Goal: Task Accomplishment & Management: Manage account settings

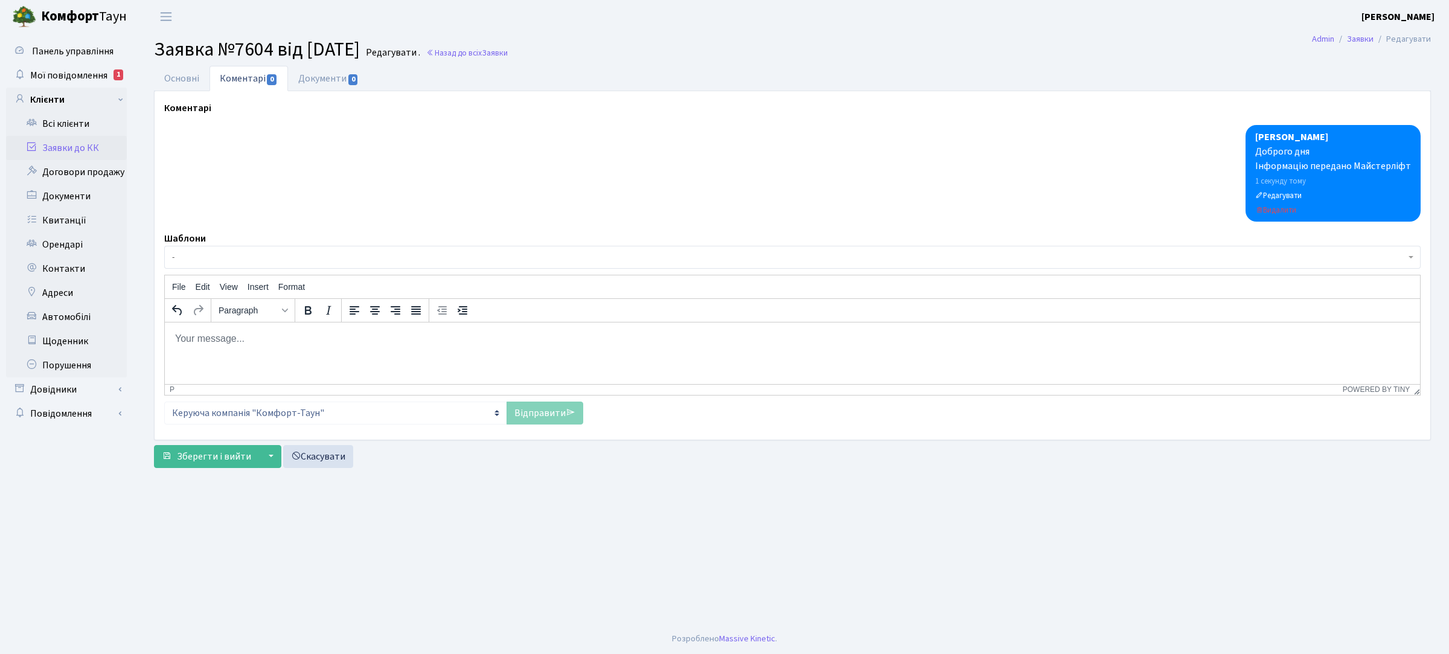
click at [82, 143] on link "Заявки до КК" at bounding box center [66, 148] width 121 height 24
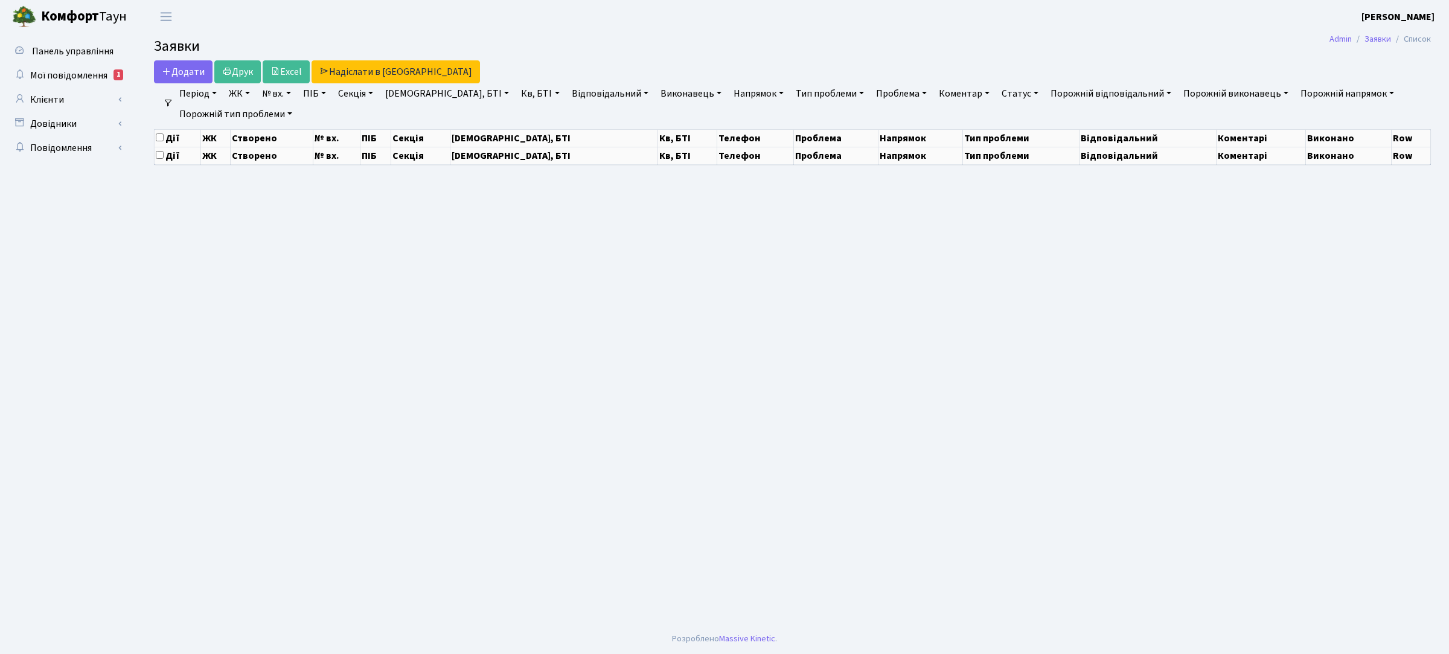
select select "25"
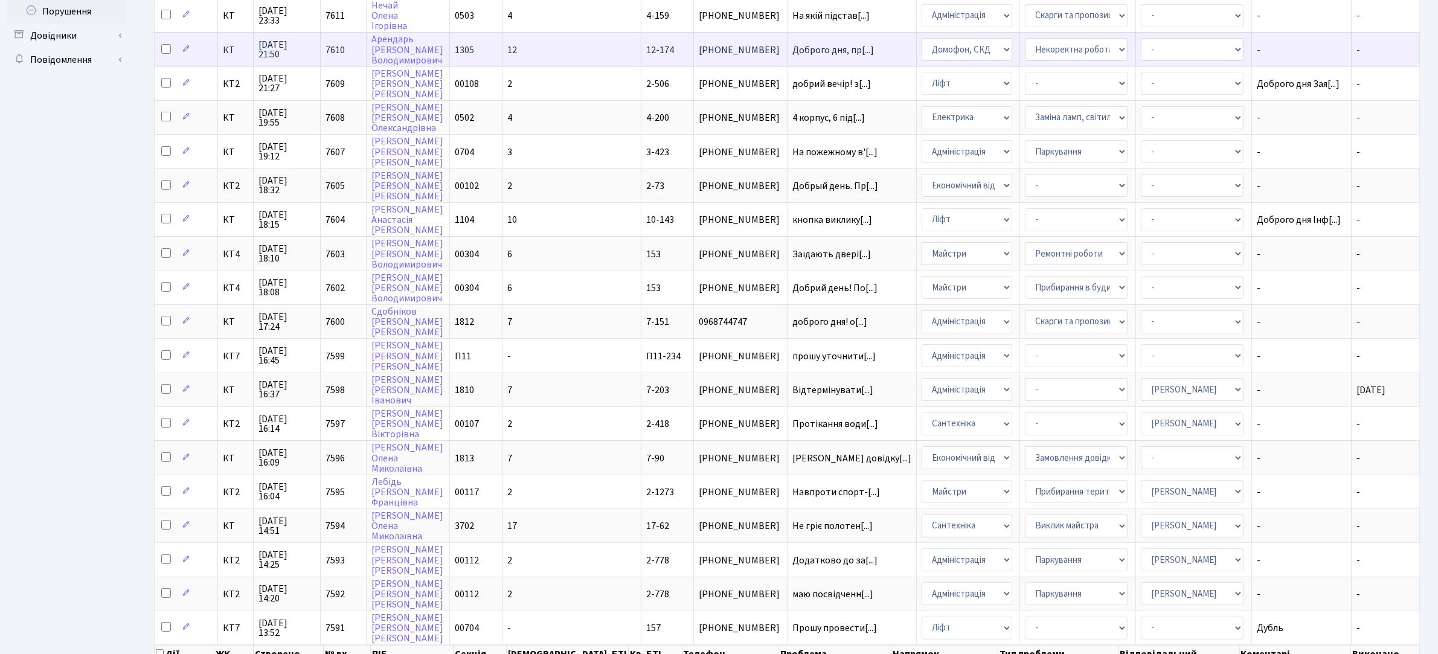
scroll to position [408, 0]
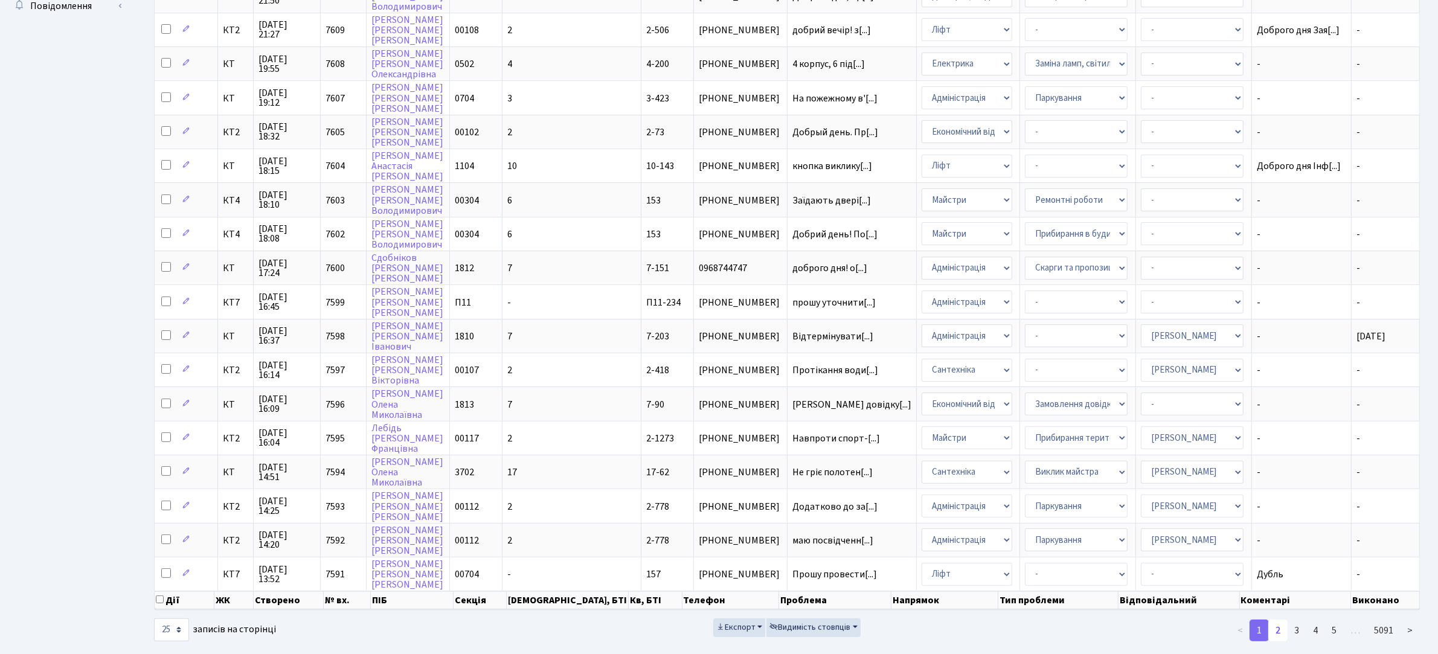
click at [1282, 620] on link "2" at bounding box center [1277, 631] width 19 height 22
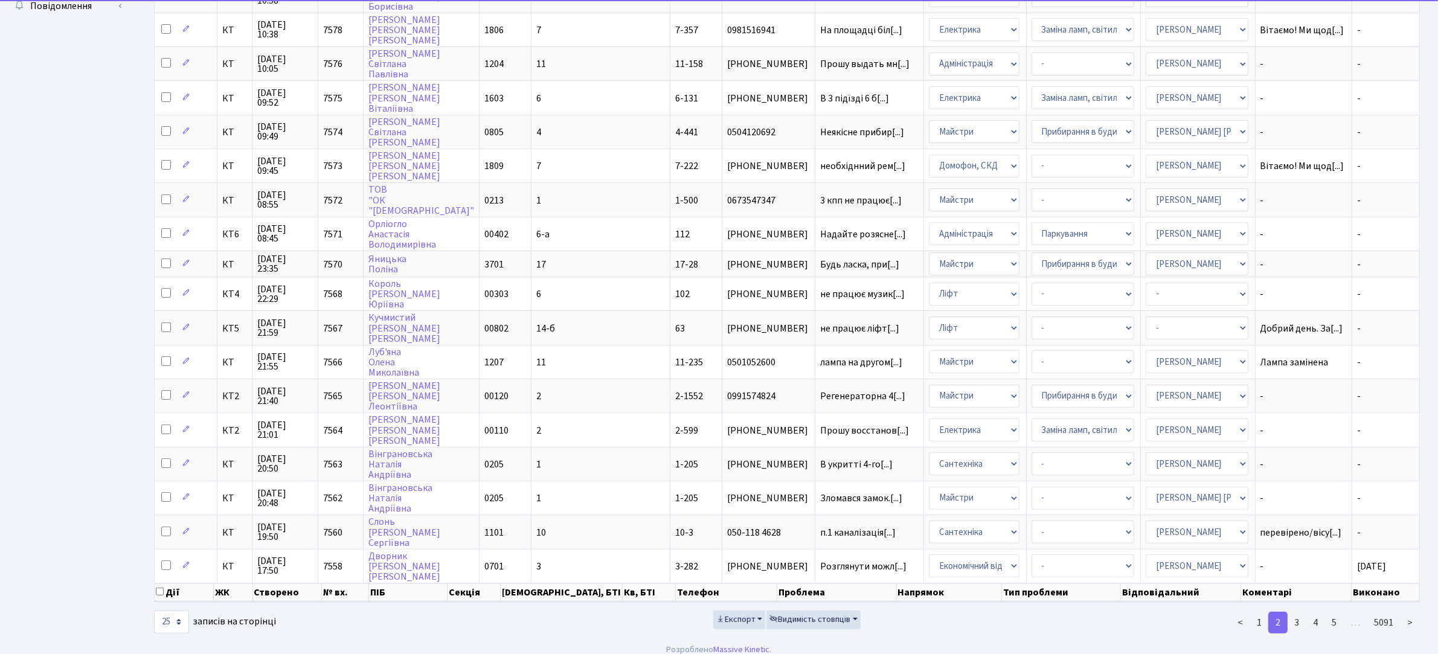
scroll to position [400, 0]
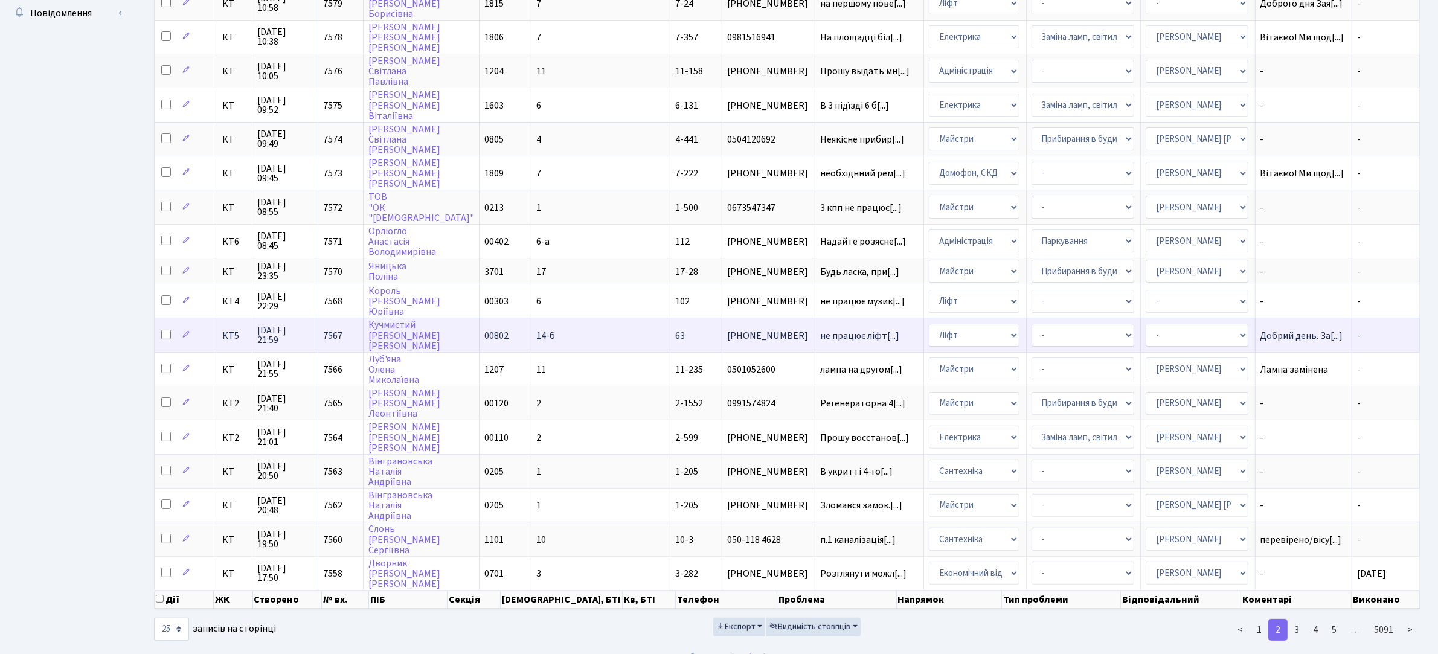
click at [1379, 321] on td "-" at bounding box center [1386, 335] width 68 height 34
click at [820, 329] on span "не працює ліфт[...]" at bounding box center [859, 335] width 79 height 13
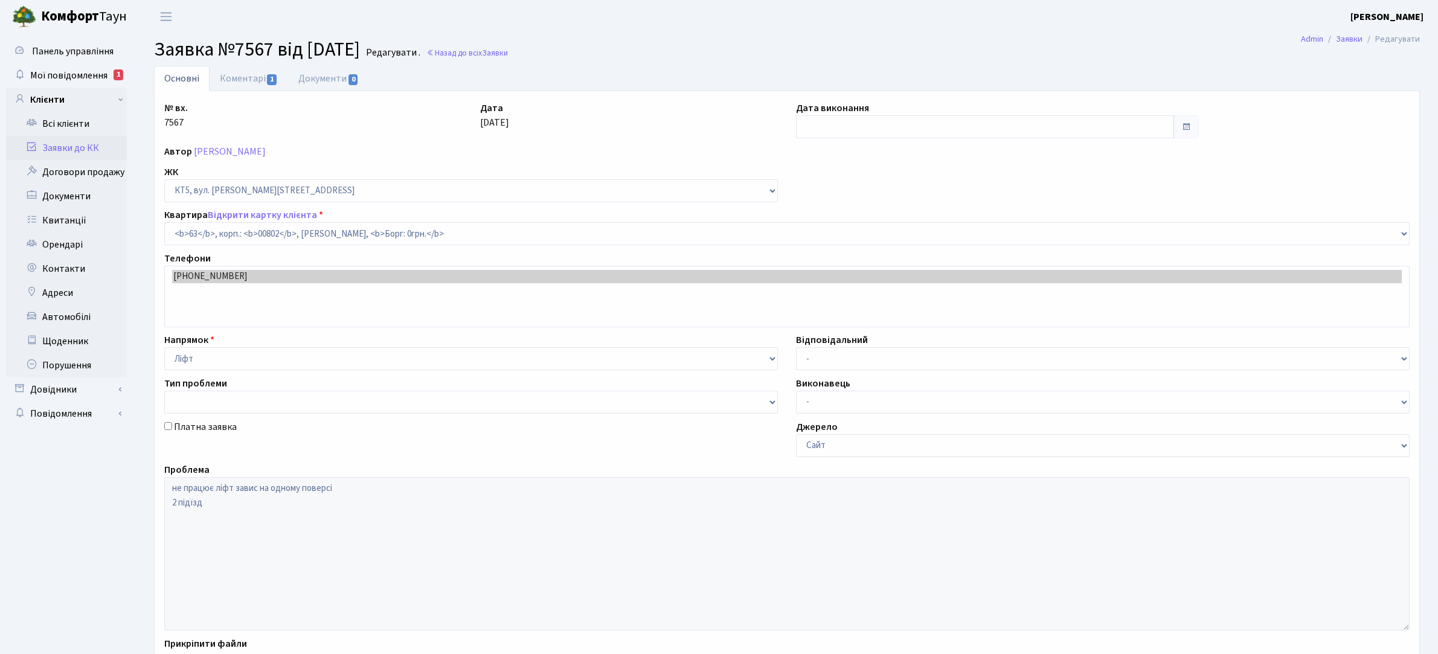
select select "17593"
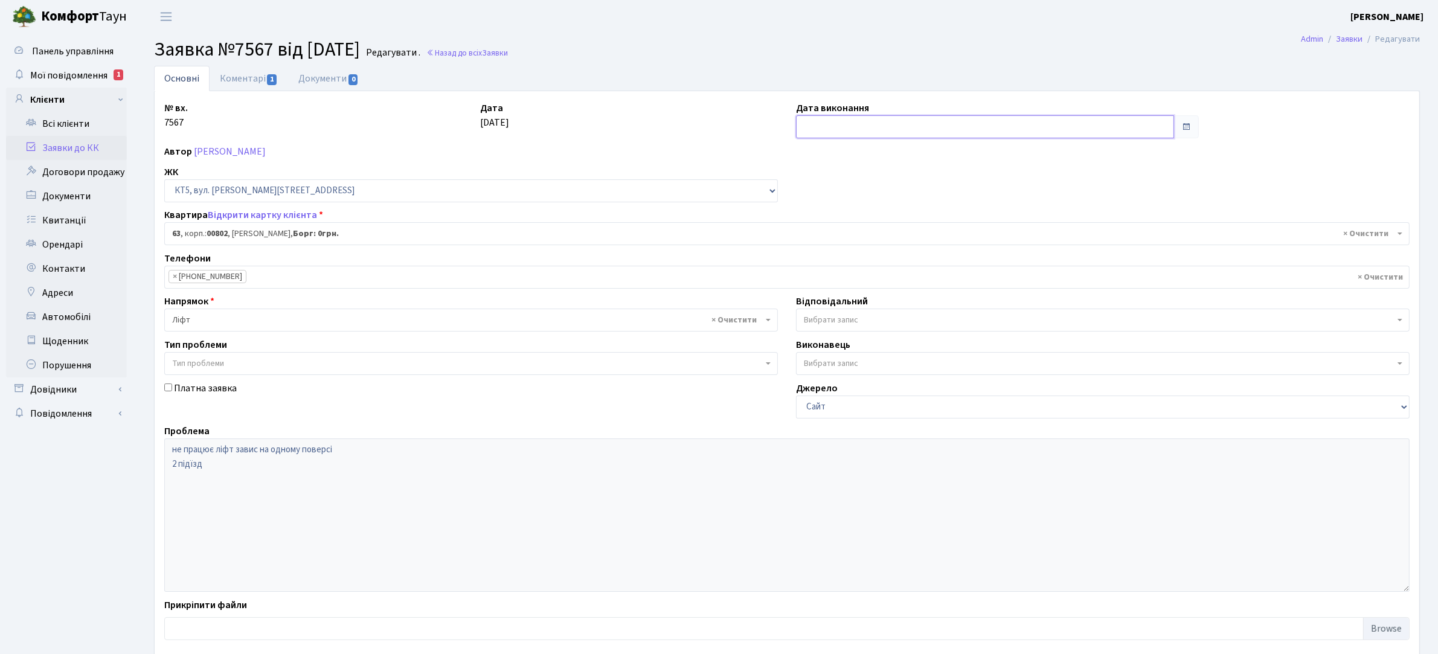
click at [910, 130] on input "text" at bounding box center [985, 126] width 378 height 23
click at [829, 203] on td "2" at bounding box center [826, 206] width 18 height 18
type input "[DATE]"
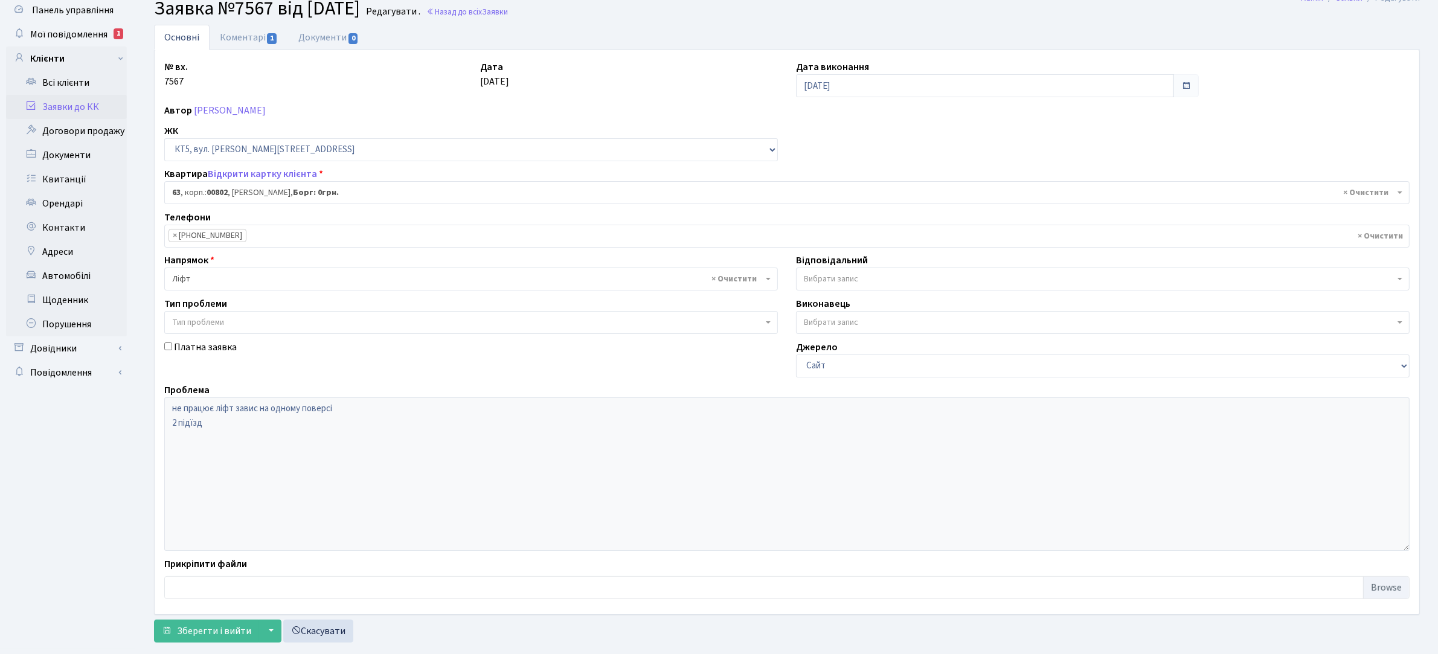
scroll to position [66, 0]
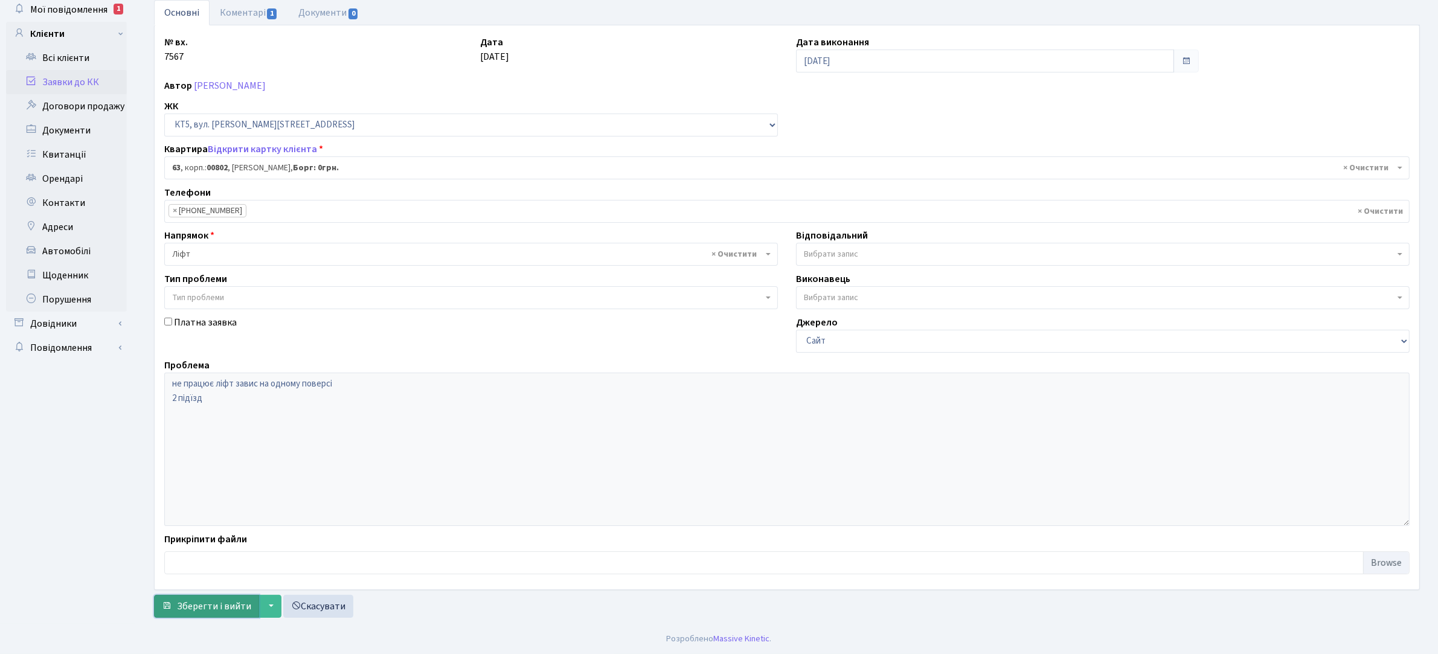
click at [217, 614] on button "Зберегти і вийти" at bounding box center [206, 606] width 105 height 23
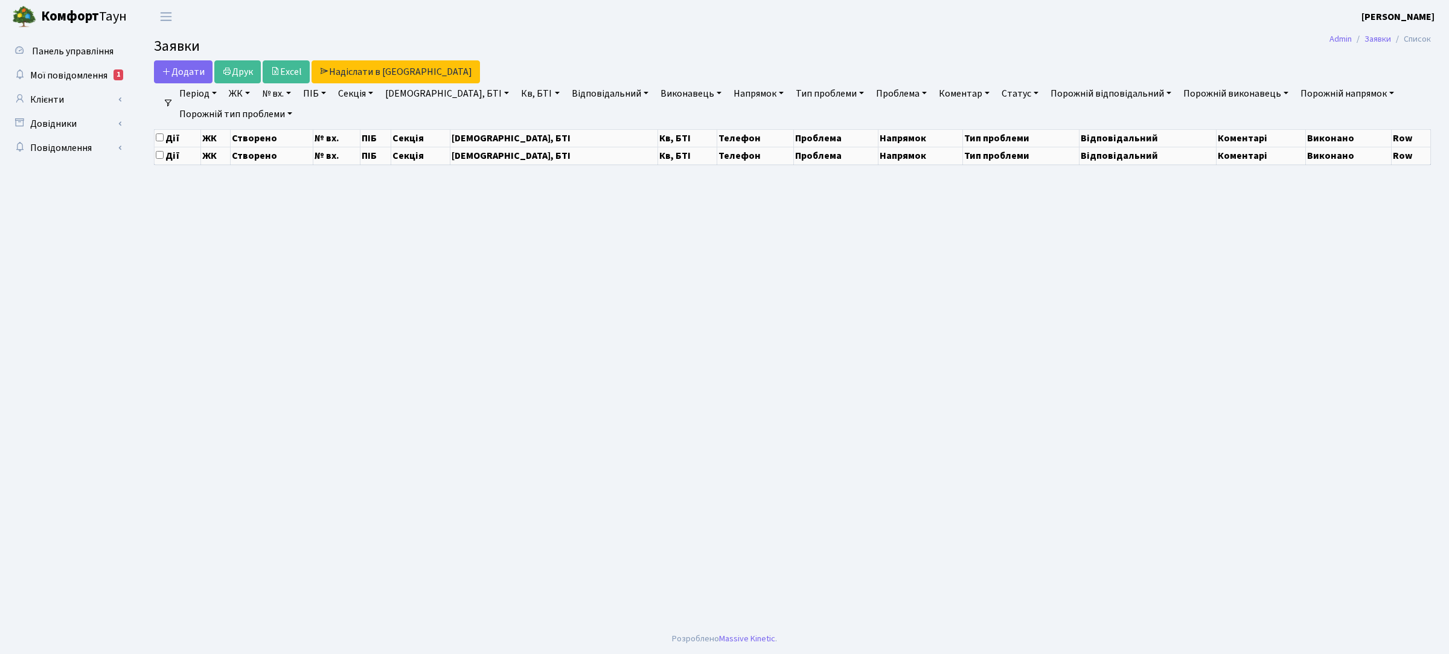
select select "25"
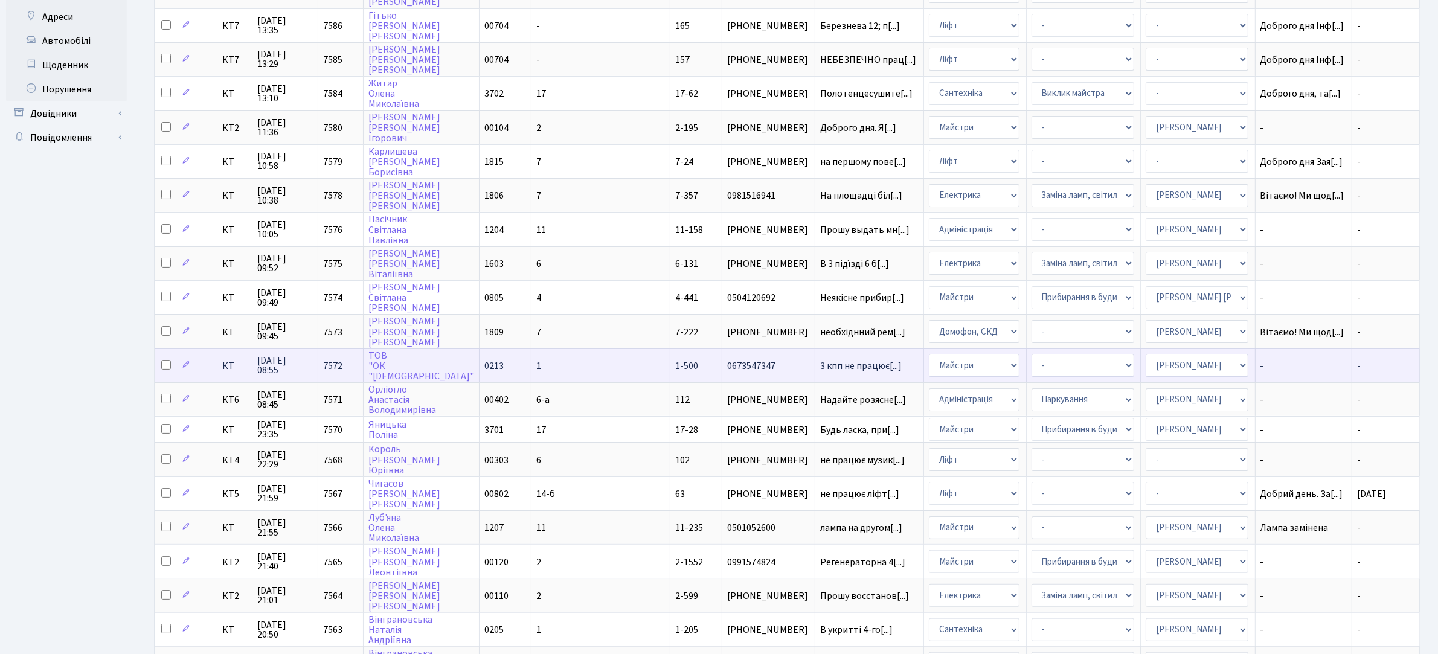
scroll to position [249, 0]
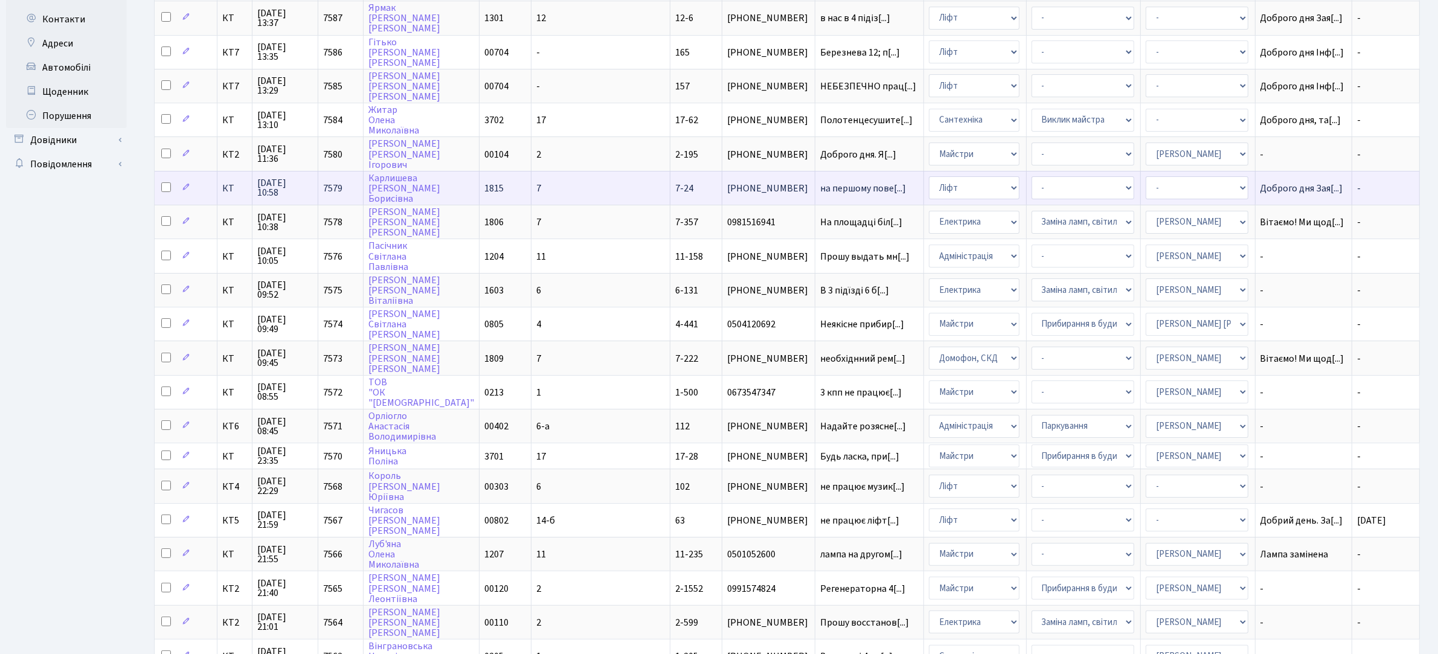
click at [825, 175] on td "на першому пове[...]" at bounding box center [869, 188] width 109 height 34
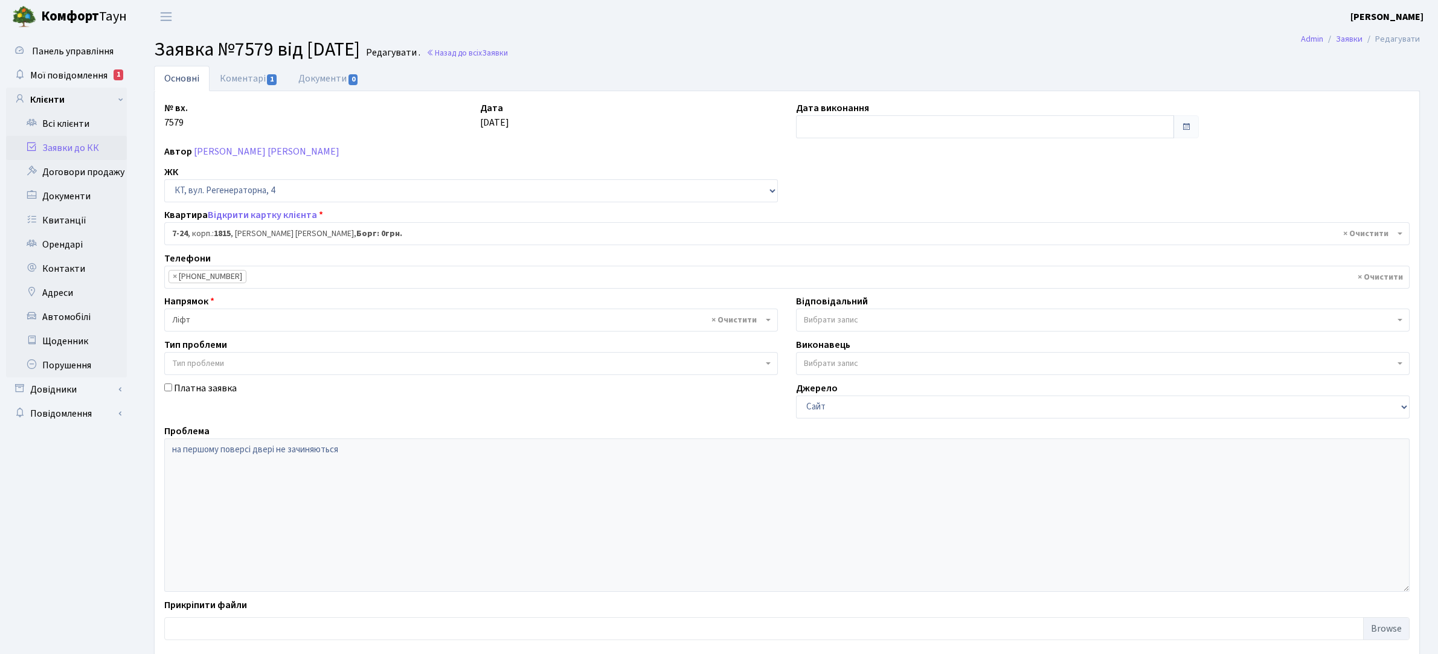
select select "5159"
click at [840, 124] on input "text" at bounding box center [985, 126] width 378 height 23
click at [827, 202] on td "2" at bounding box center [826, 206] width 18 height 18
type input "[DATE]"
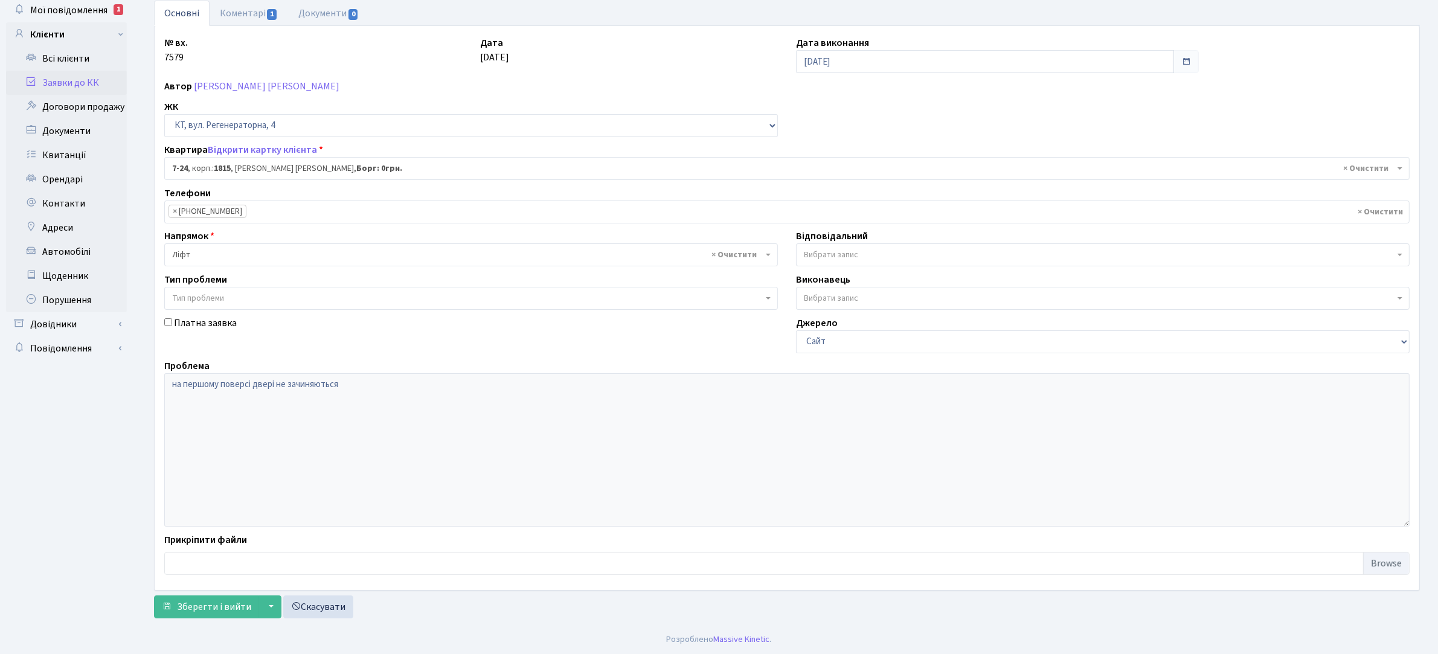
scroll to position [66, 0]
click at [234, 607] on span "Зберегти і вийти" at bounding box center [214, 606] width 74 height 13
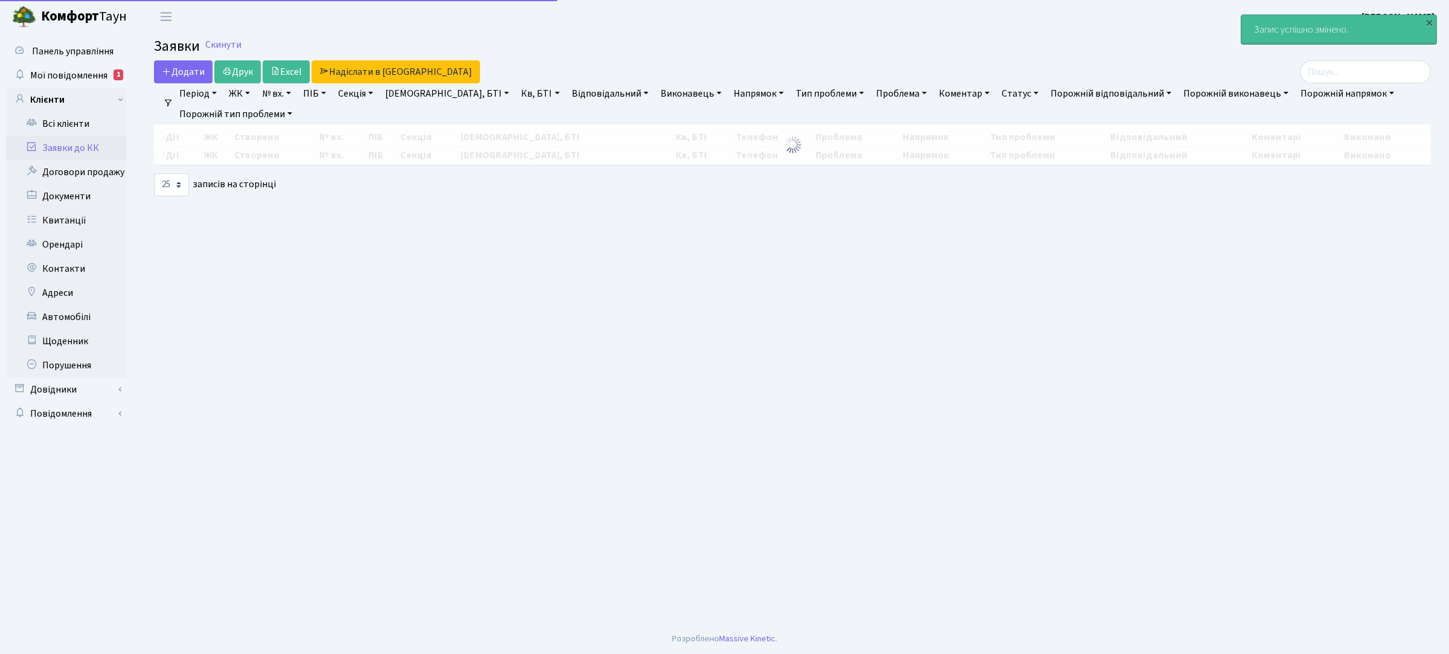
select select "25"
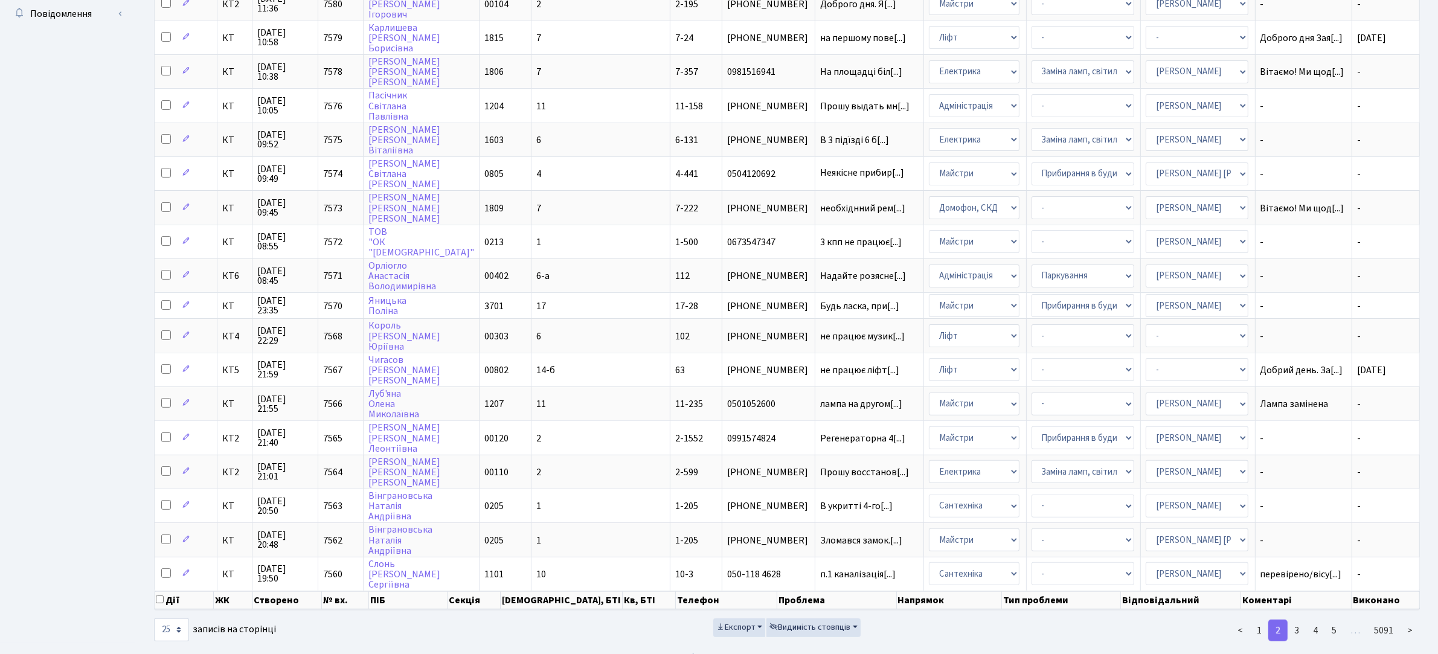
scroll to position [400, 0]
click at [1264, 619] on link "1" at bounding box center [1259, 630] width 19 height 22
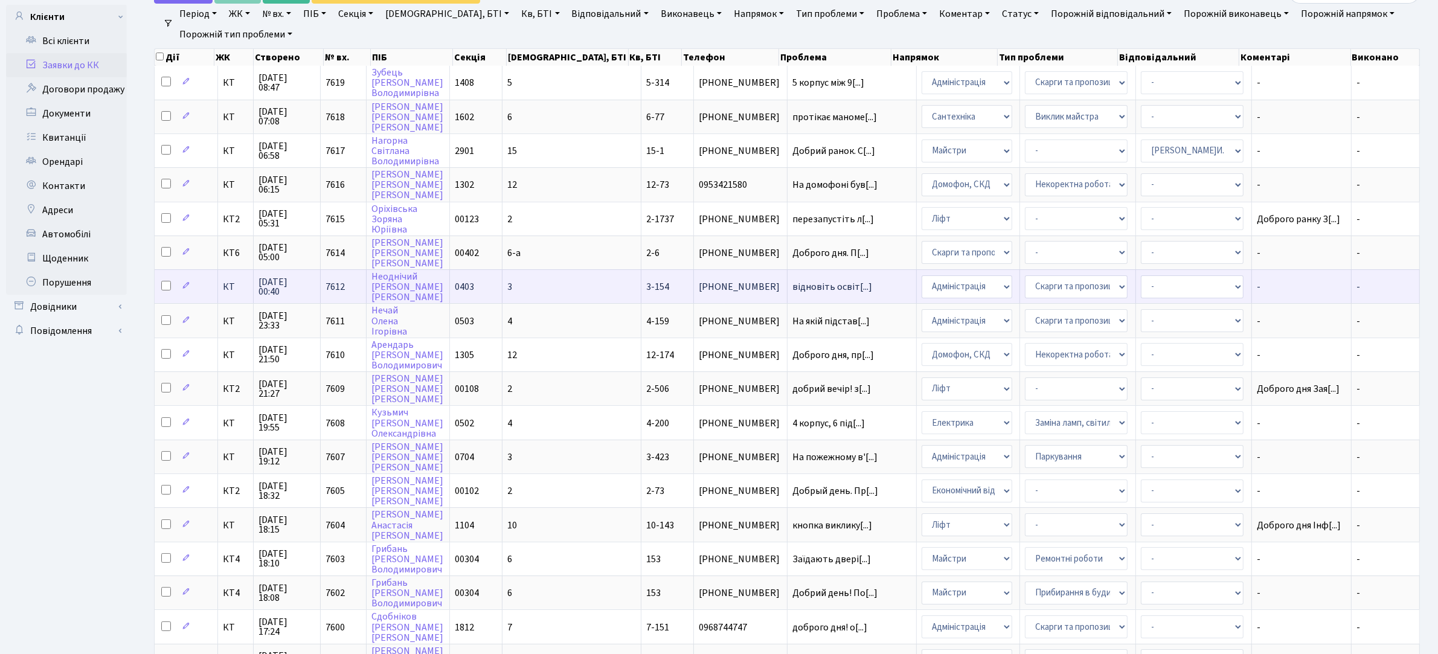
scroll to position [30, 0]
